Goal: Entertainment & Leisure: Consume media (video, audio)

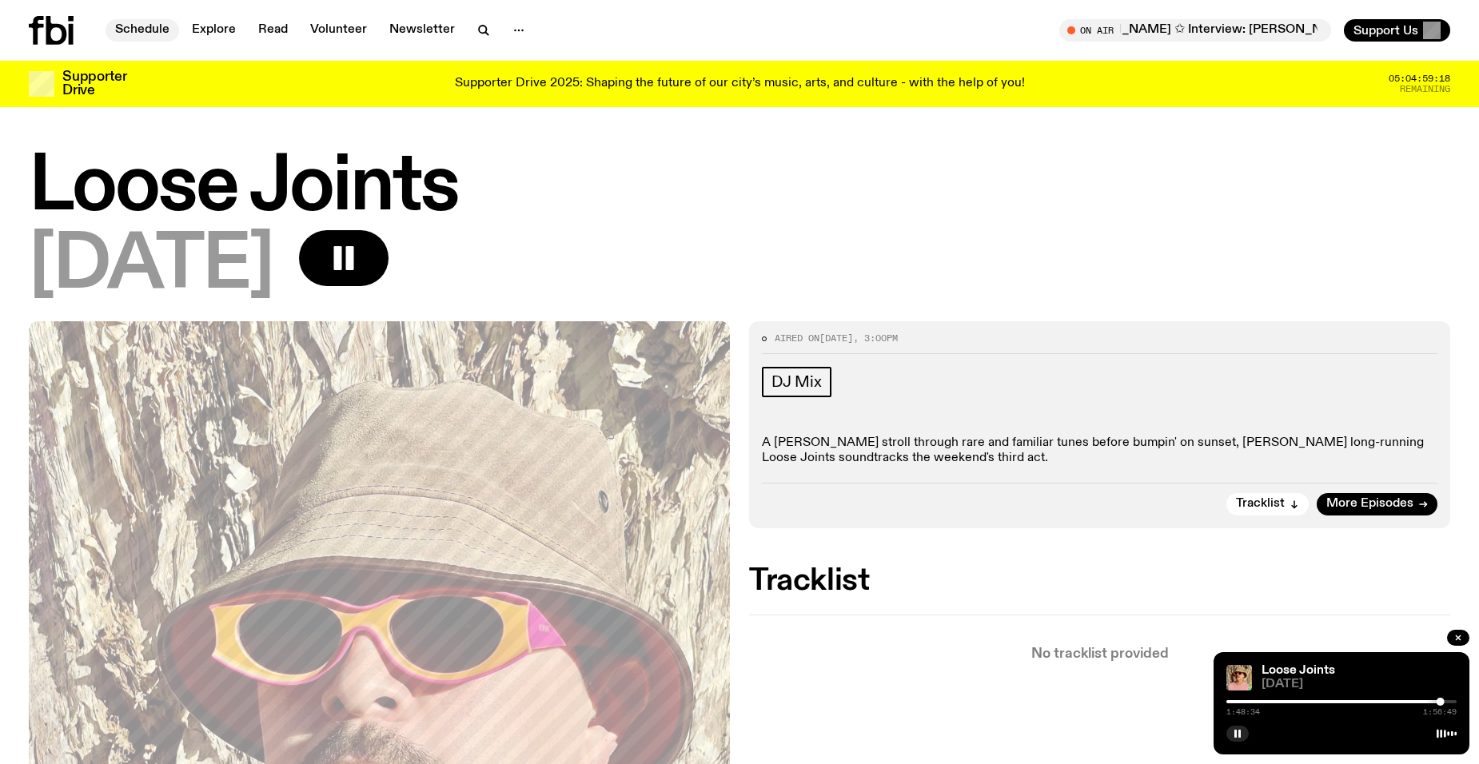
click at [139, 26] on link "Schedule" at bounding box center [143, 30] width 74 height 22
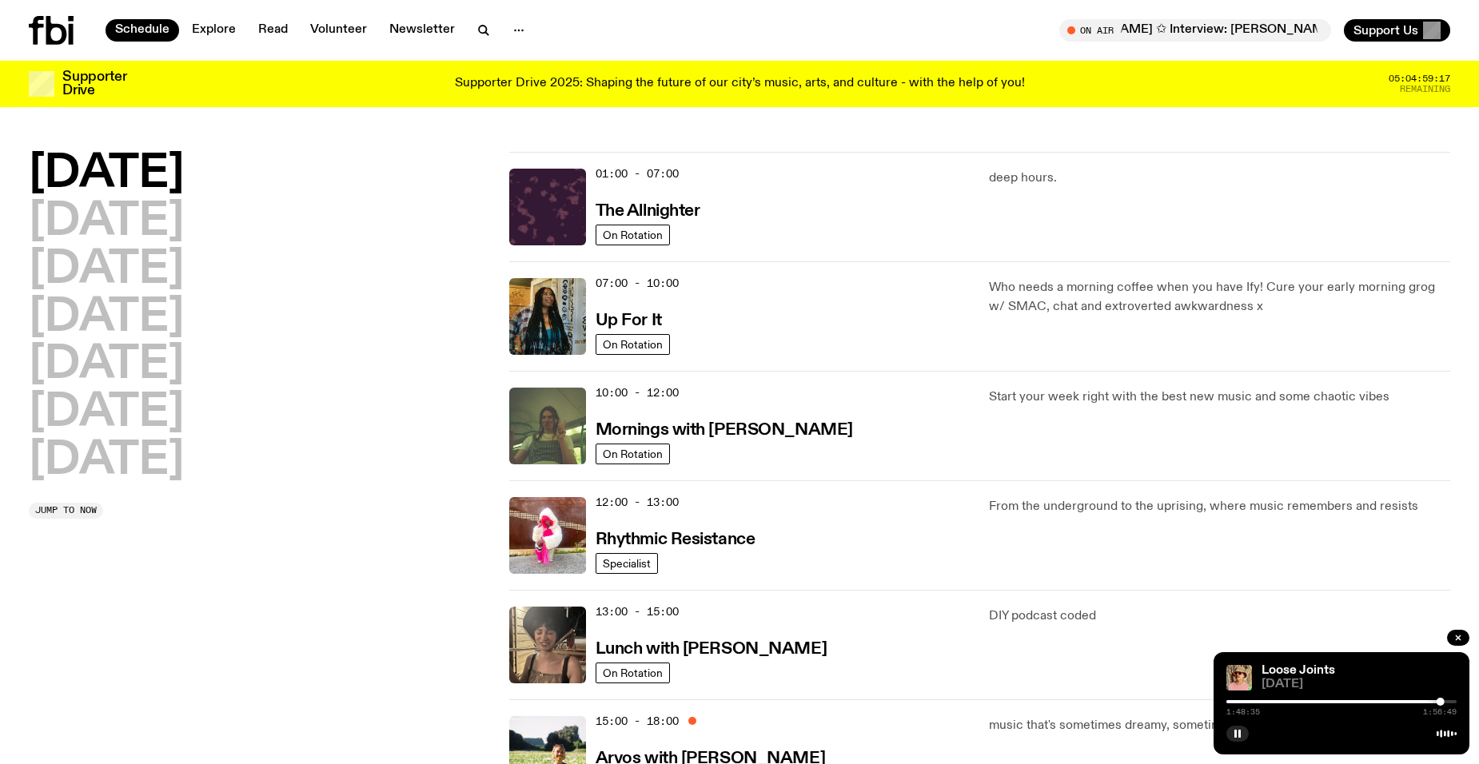
click at [156, 166] on h2 "[DATE]" at bounding box center [106, 174] width 155 height 45
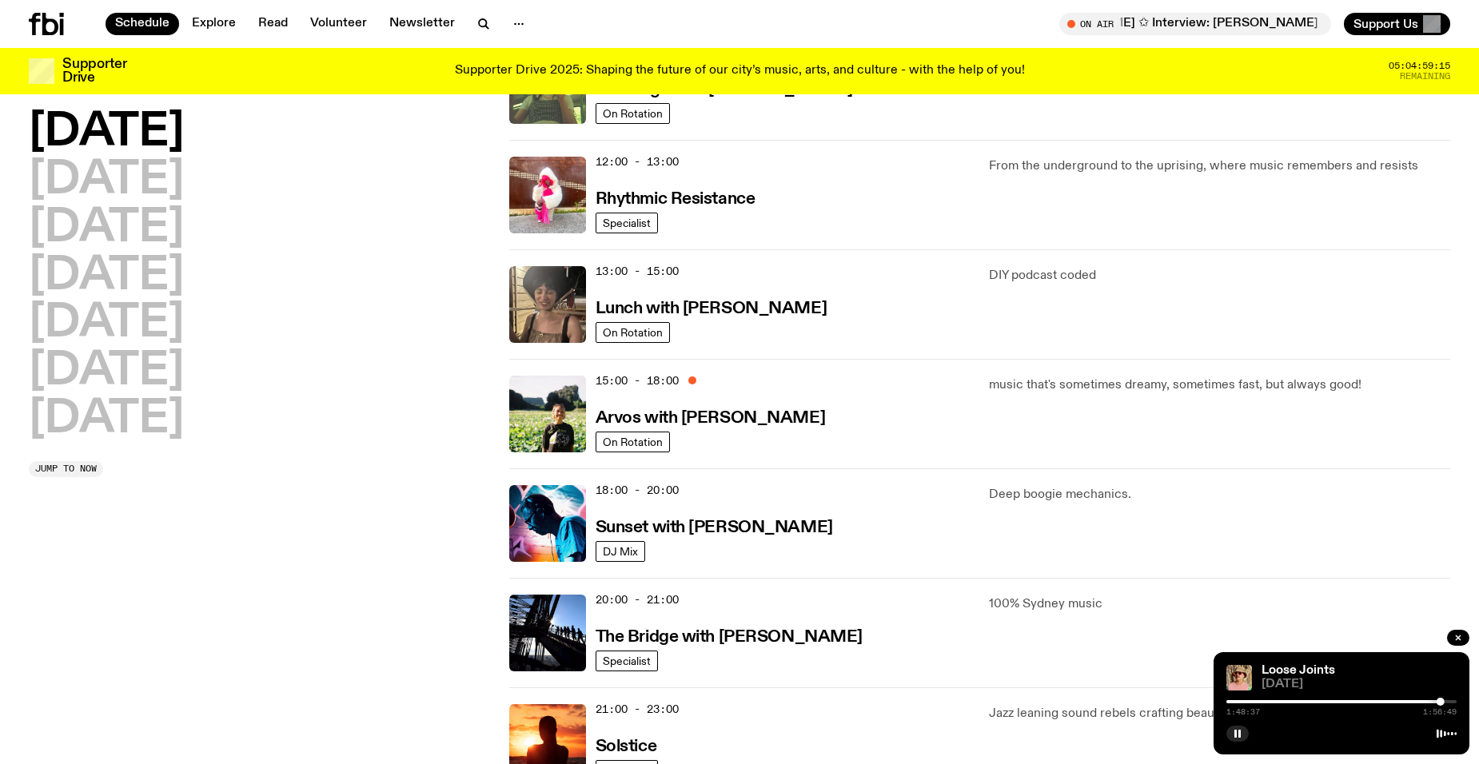
scroll to position [473, 0]
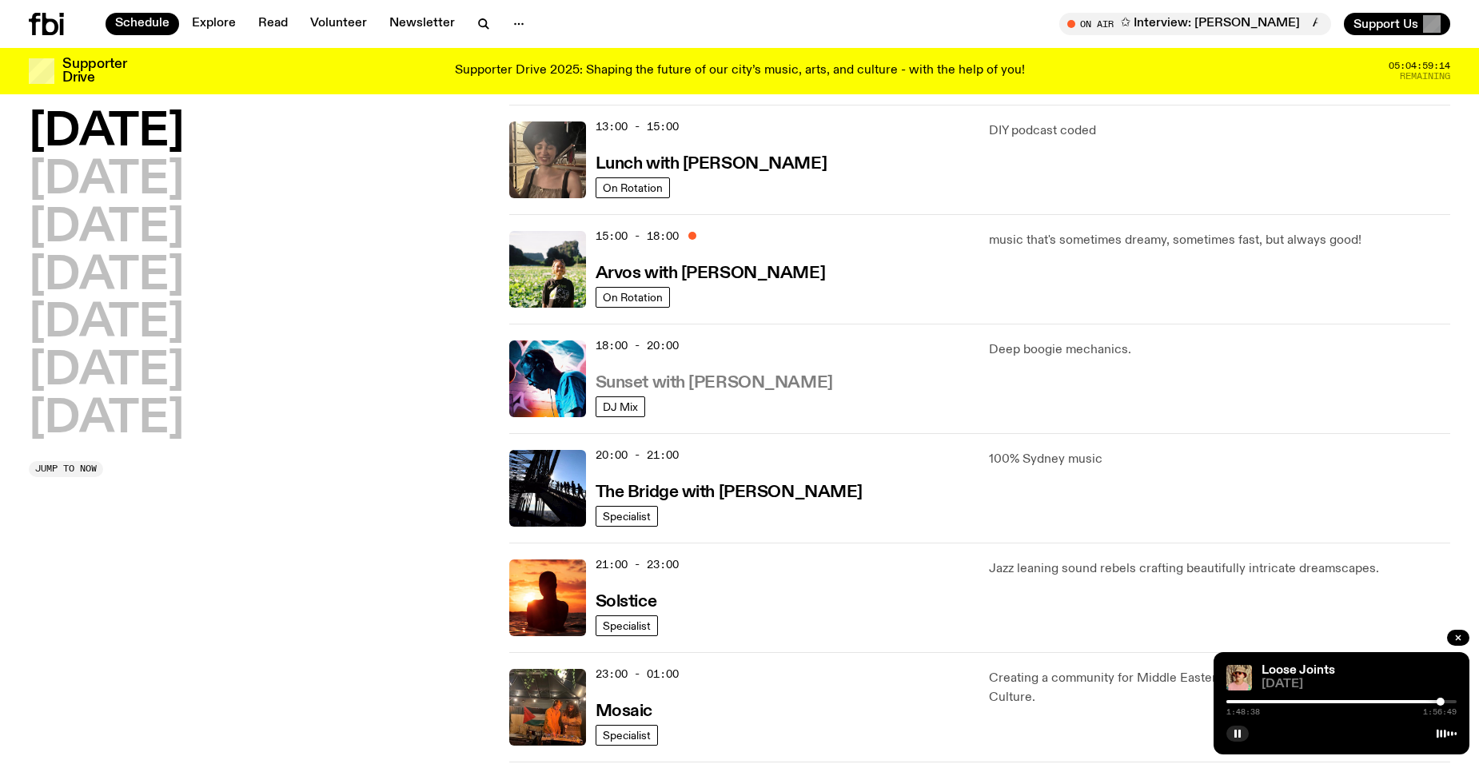
click at [674, 386] on h3 "Sunset with [PERSON_NAME]" at bounding box center [714, 383] width 237 height 17
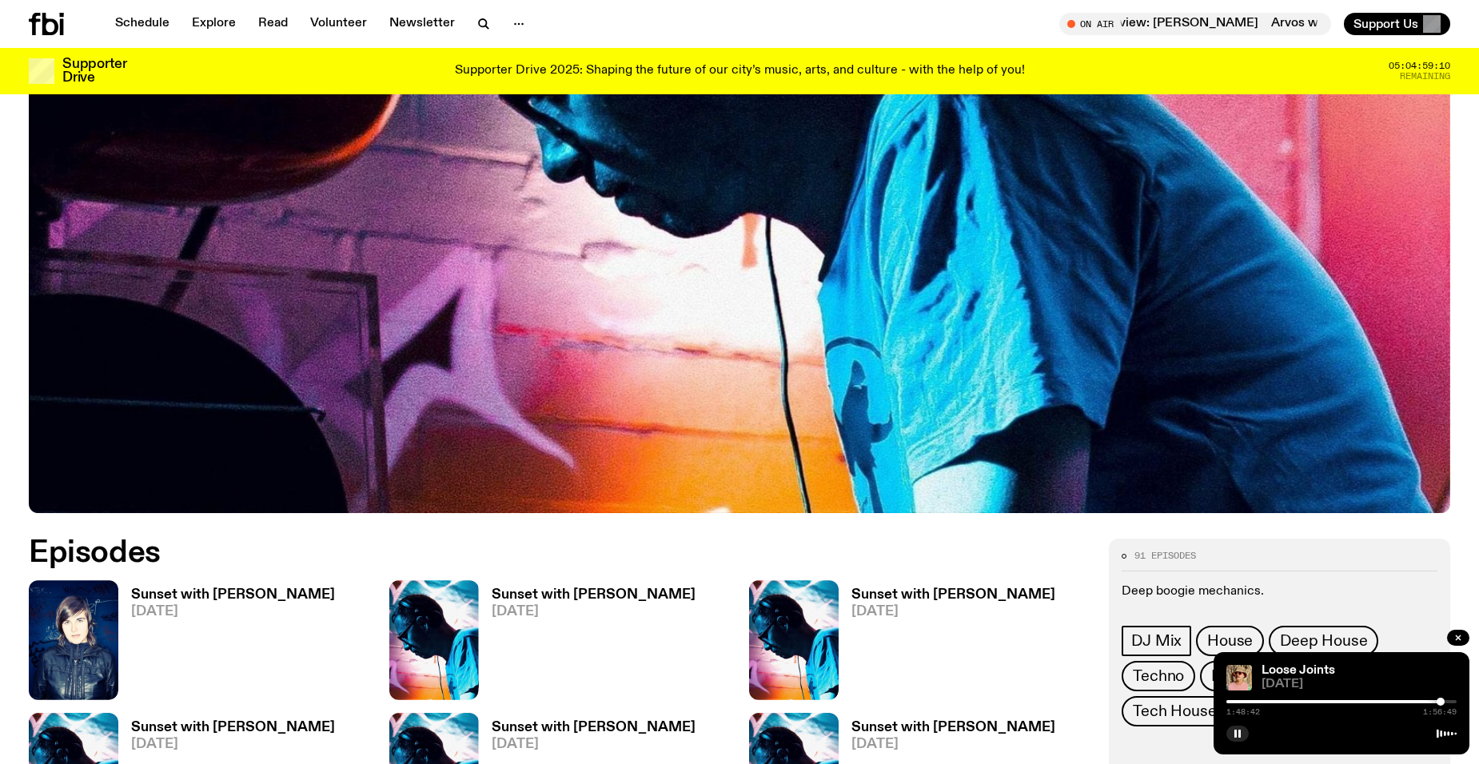
scroll to position [634, 0]
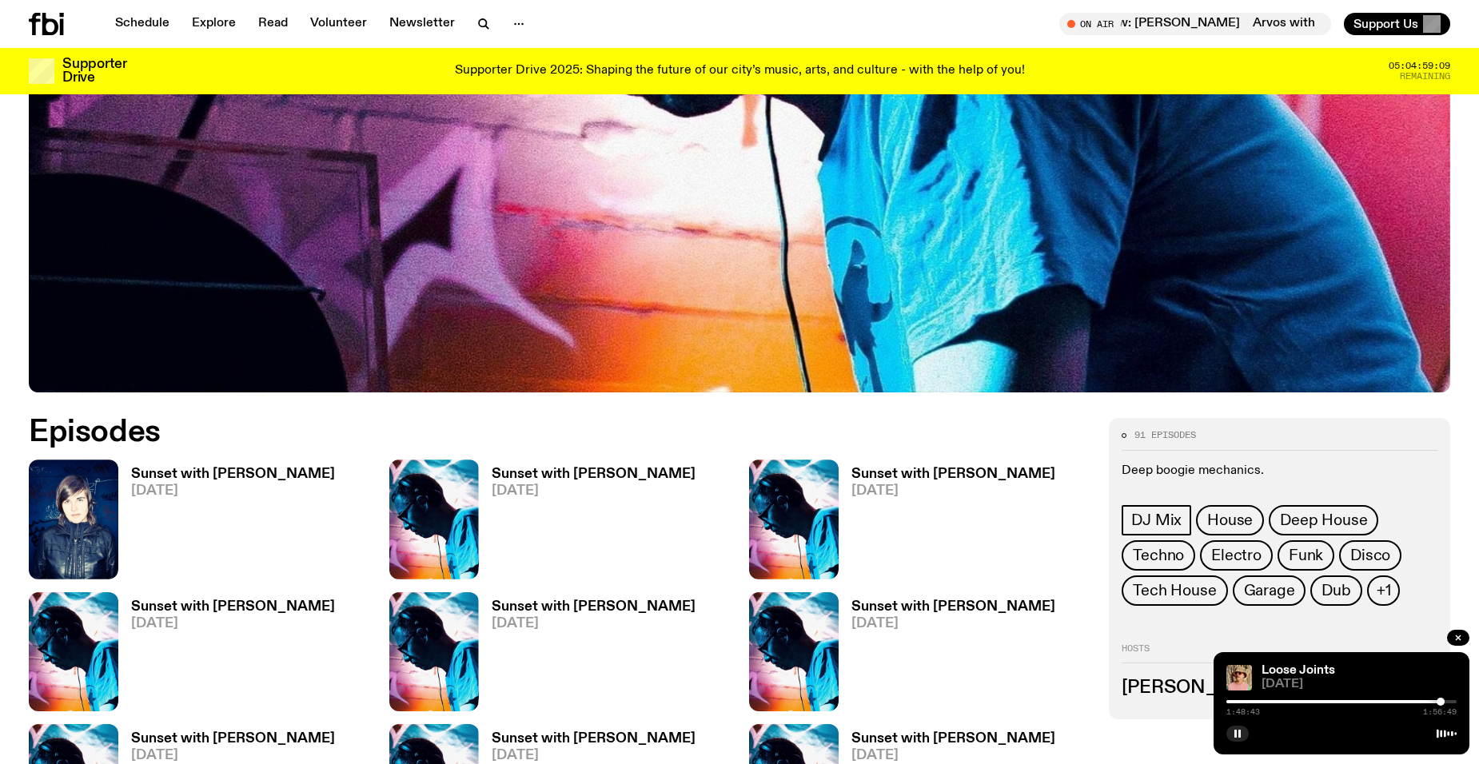
click at [172, 472] on h3 "Sunset with [PERSON_NAME]" at bounding box center [233, 475] width 204 height 14
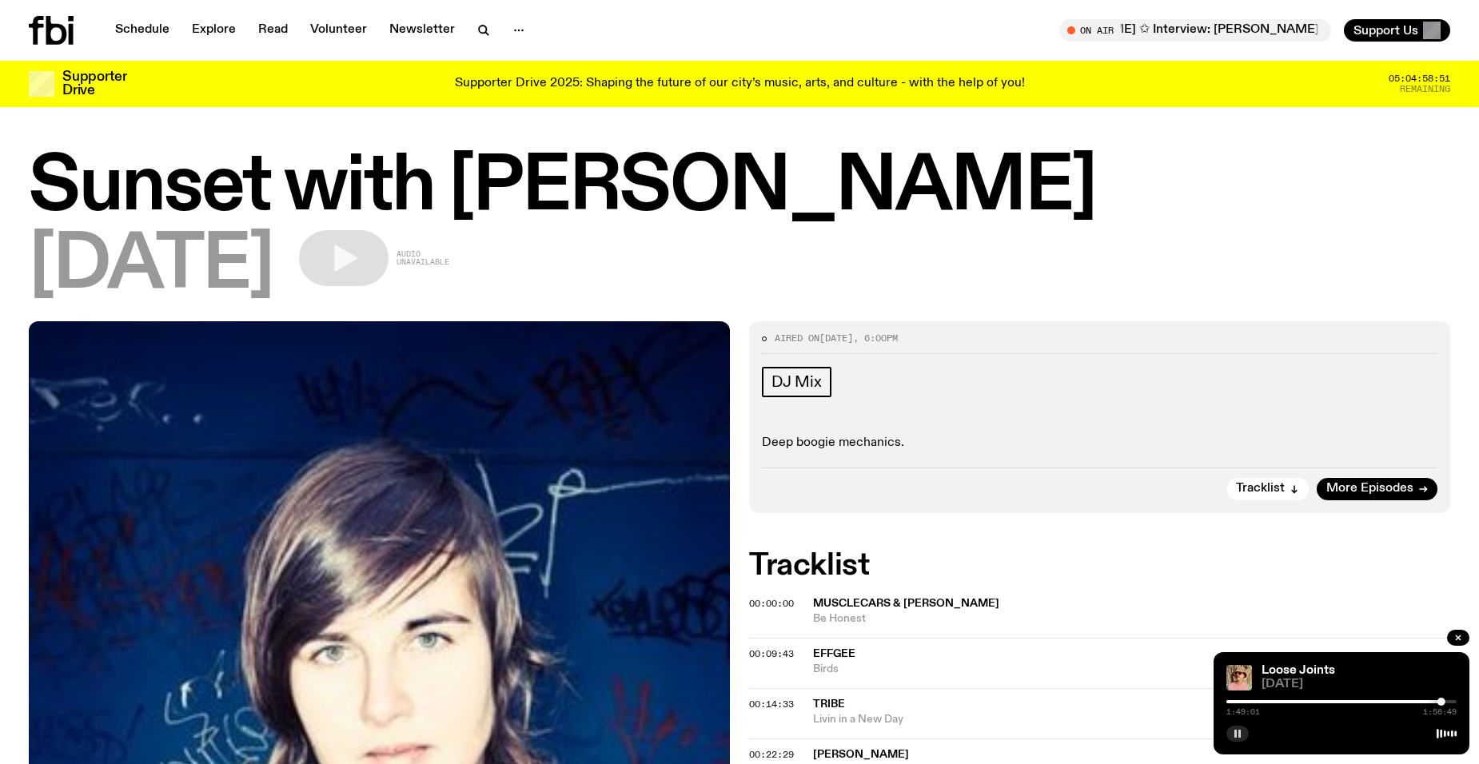
click at [1237, 736] on rect "button" at bounding box center [1235, 734] width 2 height 8
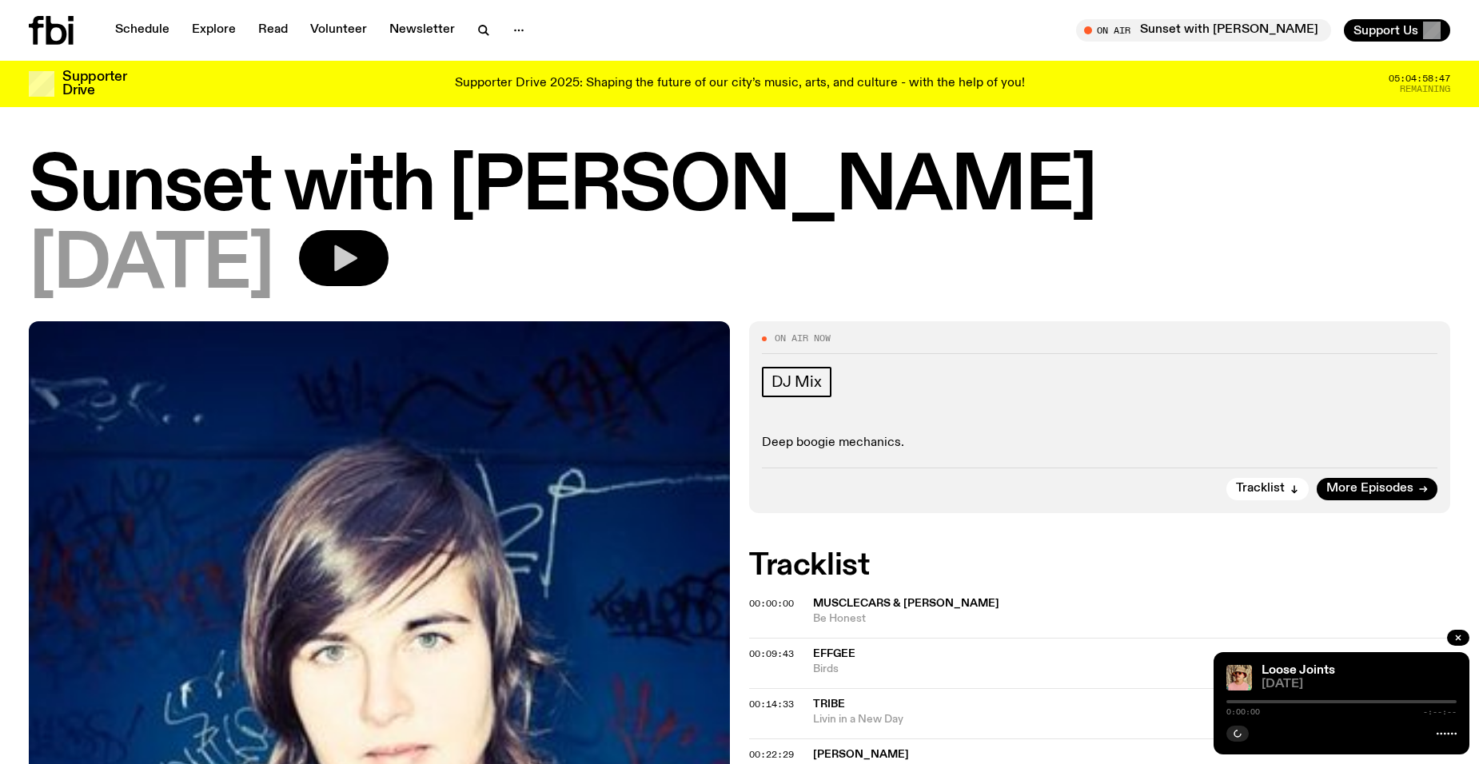
click at [357, 258] on icon "button" at bounding box center [345, 258] width 23 height 26
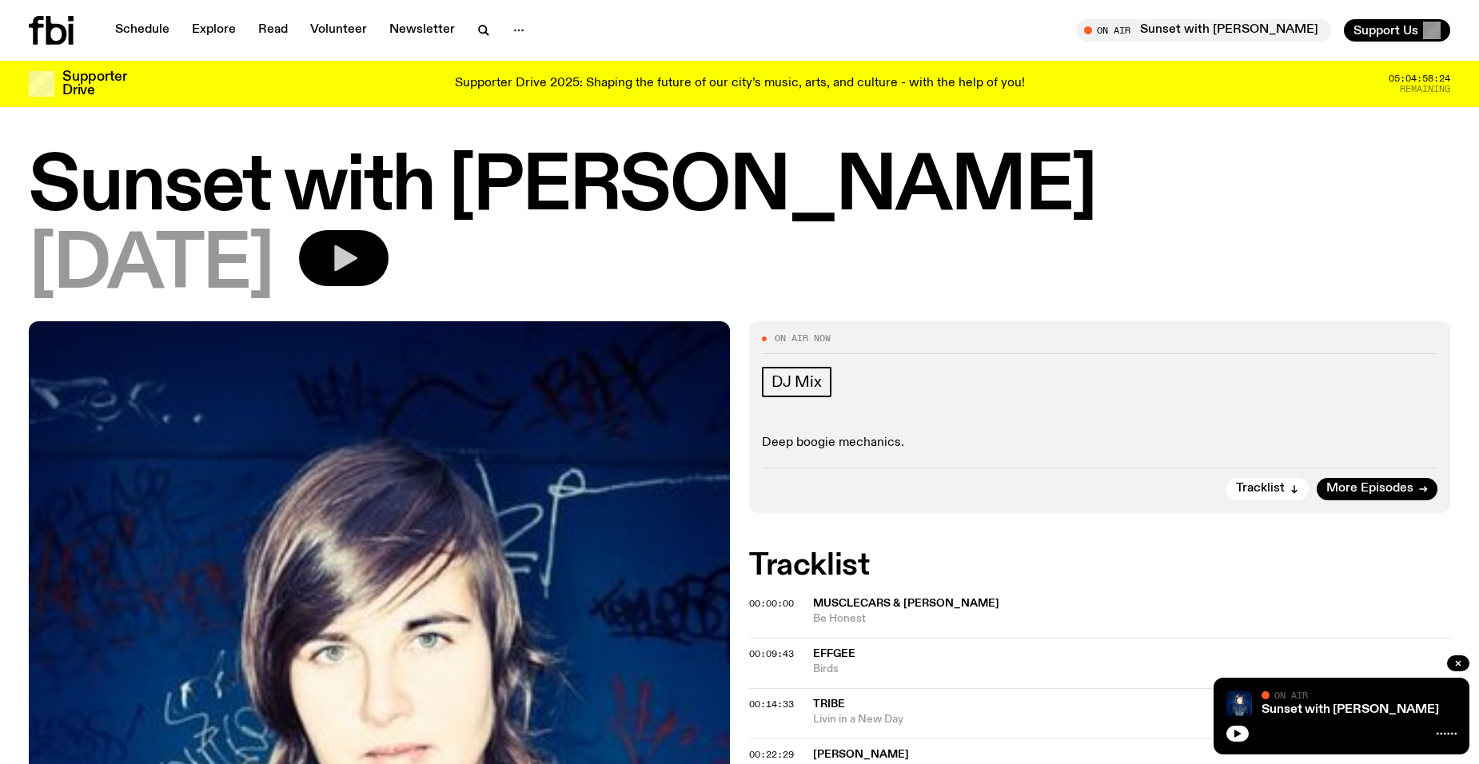
click at [360, 262] on icon "button" at bounding box center [344, 258] width 32 height 32
